Goal: Find specific page/section: Find specific page/section

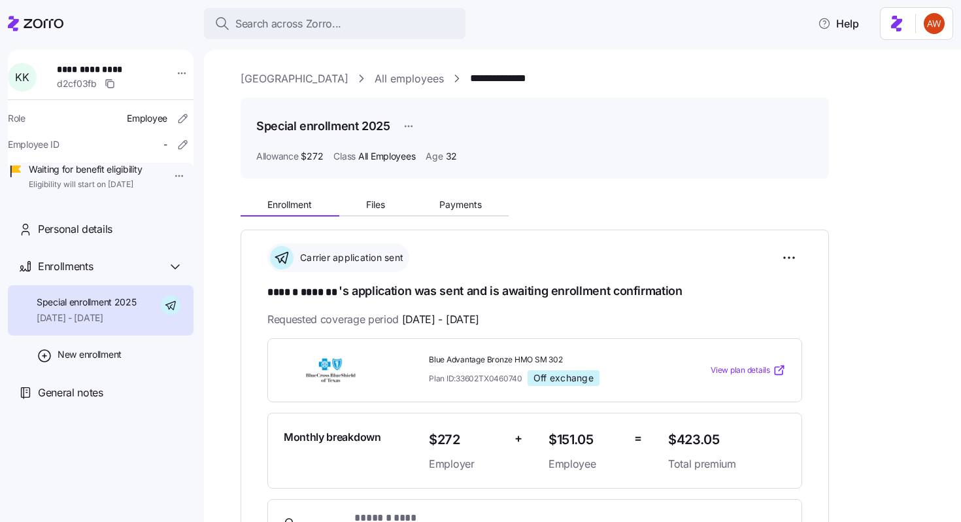
click at [271, 76] on link "[GEOGRAPHIC_DATA]" at bounding box center [295, 79] width 108 height 16
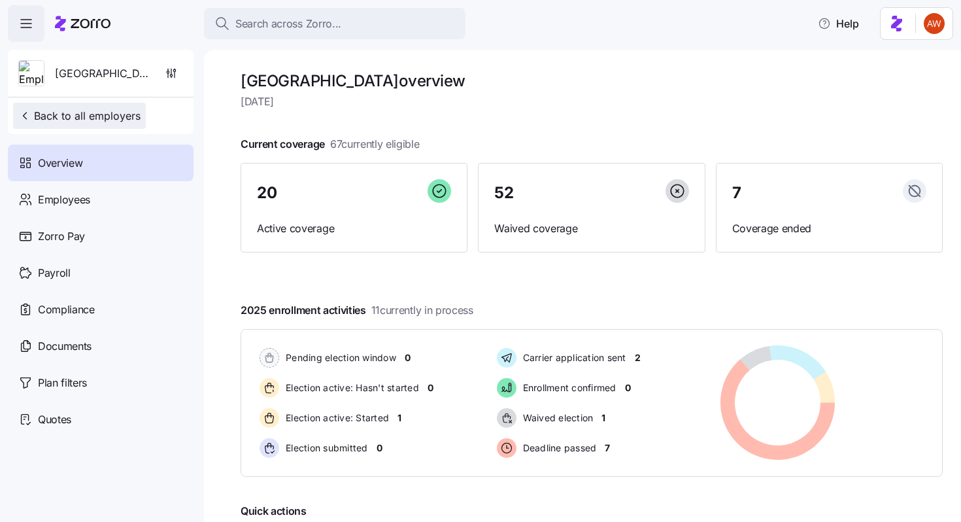
click at [102, 116] on span "Back to all employers" at bounding box center [79, 116] width 122 height 16
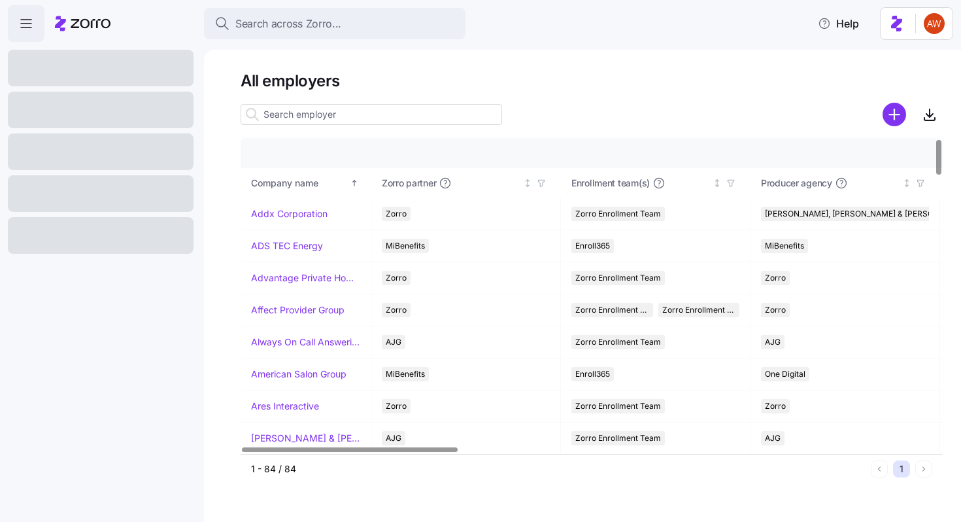
click at [341, 114] on input at bounding box center [372, 114] width 262 height 21
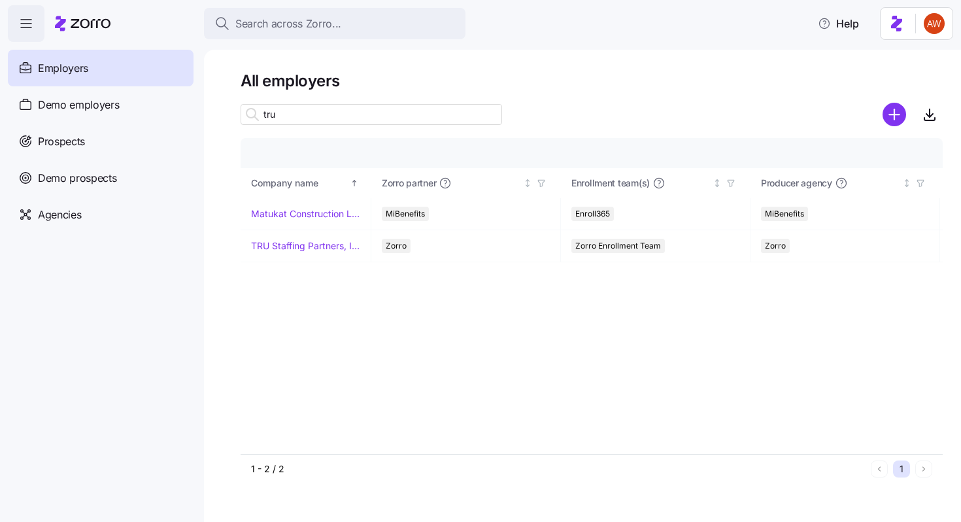
type input "tru"
